Goal: Task Accomplishment & Management: Manage account settings

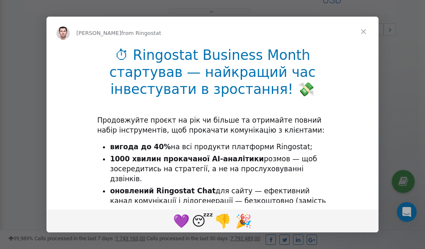
click at [364, 32] on span "Close" at bounding box center [364, 32] width 30 height 30
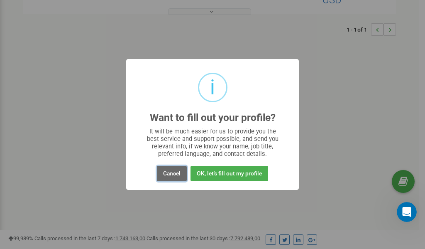
click at [170, 174] on button "Cancel" at bounding box center [172, 173] width 30 height 15
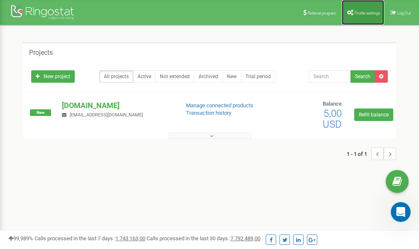
click at [364, 14] on span "Profile settings" at bounding box center [367, 13] width 25 height 5
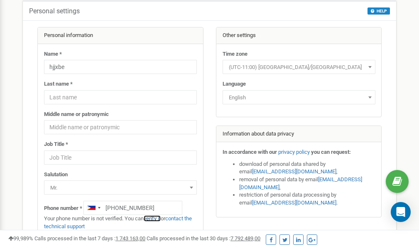
click at [156, 219] on link "verify it" at bounding box center [152, 218] width 17 height 6
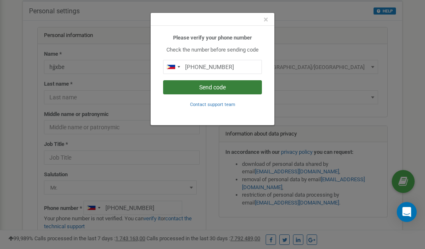
click at [212, 89] on button "Send code" at bounding box center [212, 87] width 99 height 14
